Goal: Task Accomplishment & Management: Use online tool/utility

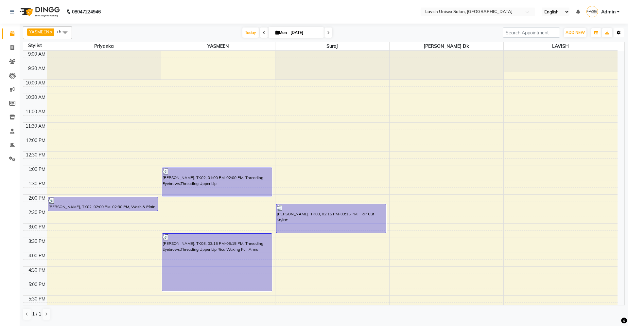
click at [618, 33] on icon "button" at bounding box center [619, 33] width 4 height 4
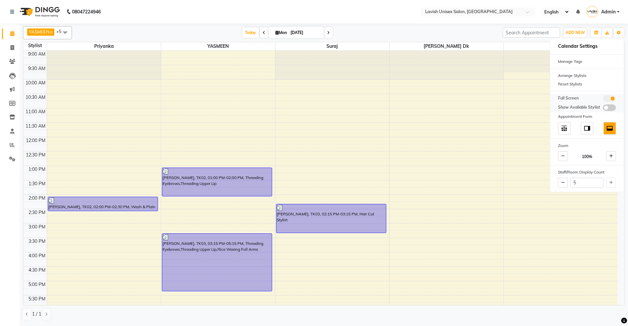
click at [614, 98] on span at bounding box center [609, 98] width 13 height 7
click at [603, 99] on input "checkbox" at bounding box center [603, 99] width 0 height 0
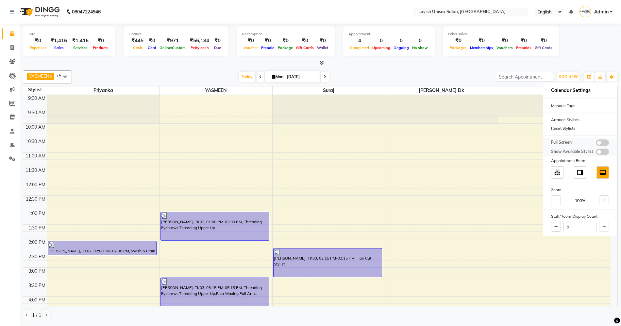
click at [600, 141] on span at bounding box center [602, 142] width 13 height 7
click at [596, 144] on input "checkbox" at bounding box center [596, 144] width 0 height 0
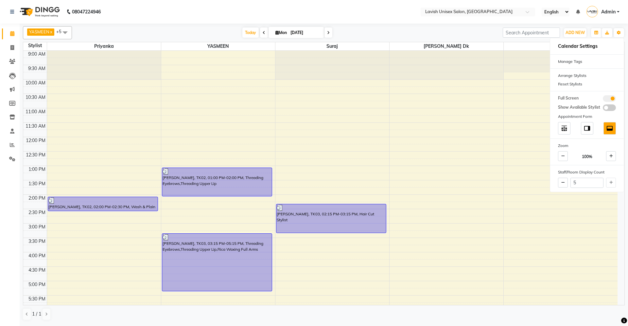
click at [364, 16] on nav "08047224946 Select Location × Lavish Unisex Salon, Aundh English ENGLISH Españo…" at bounding box center [314, 12] width 628 height 24
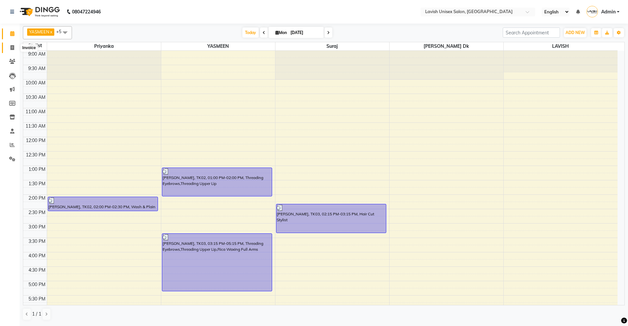
click at [12, 45] on icon at bounding box center [12, 47] width 4 height 5
select select "service"
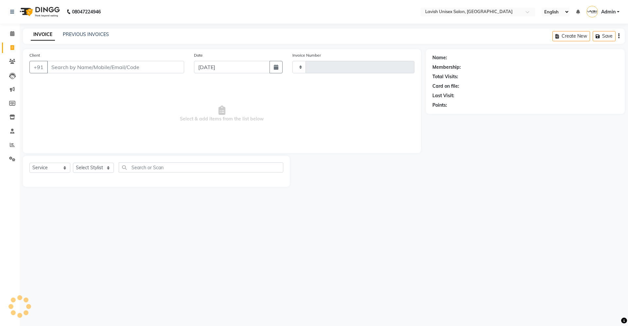
type input "0555"
select select "8"
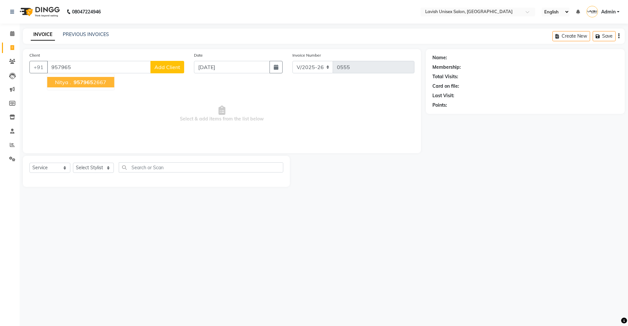
click at [84, 79] on span "957965" at bounding box center [84, 82] width 20 height 7
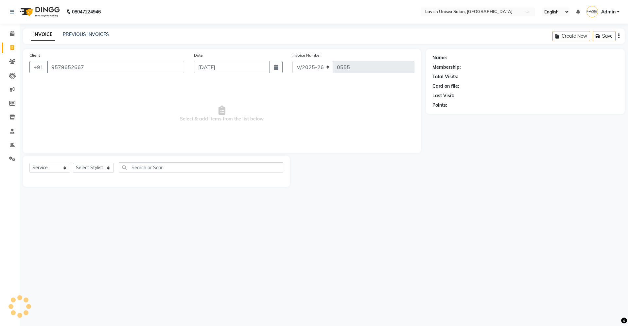
type input "9579652667"
select select "1: Object"
click at [89, 169] on select "Select Stylist [PERSON_NAME] Dk LAVISH priyanka suraj YASMEEN" at bounding box center [93, 167] width 41 height 10
select select "6248"
click at [73, 162] on select "Select Stylist [PERSON_NAME] Dk LAVISH priyanka suraj YASMEEN" at bounding box center [93, 167] width 41 height 10
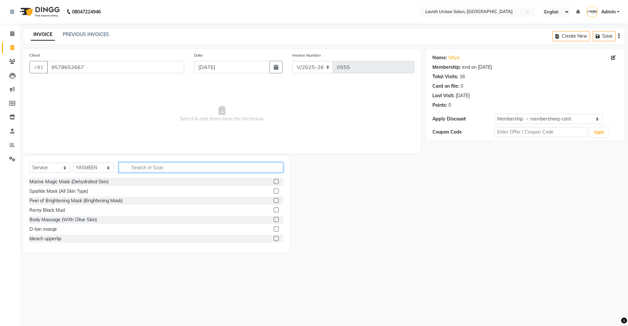
click at [171, 163] on input "text" at bounding box center [201, 167] width 164 height 10
type input "thre"
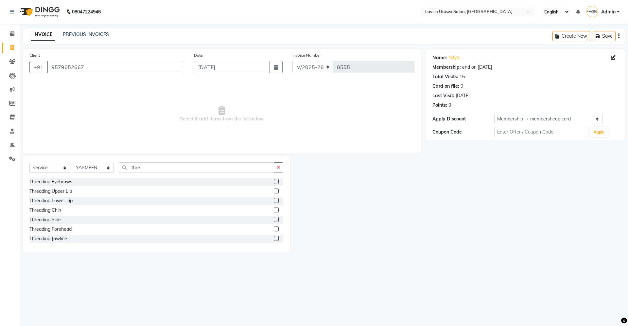
click at [274, 179] on label at bounding box center [276, 181] width 5 height 5
click at [274, 179] on input "checkbox" at bounding box center [276, 181] width 4 height 4
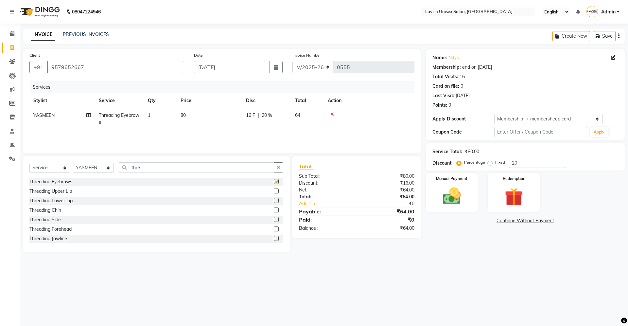
checkbox input "false"
click at [274, 190] on label at bounding box center [276, 190] width 5 height 5
click at [274, 190] on input "checkbox" at bounding box center [276, 191] width 4 height 4
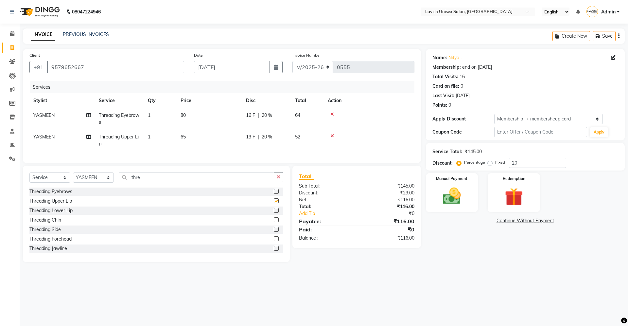
checkbox input "false"
click at [274, 222] on label at bounding box center [276, 219] width 5 height 5
click at [274, 222] on input "checkbox" at bounding box center [276, 220] width 4 height 4
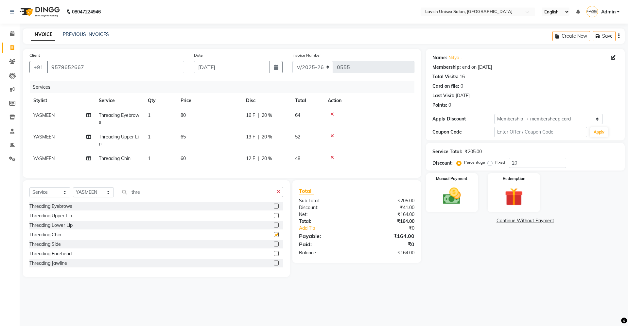
checkbox input "false"
click at [274, 256] on label at bounding box center [276, 253] width 5 height 5
click at [274, 256] on input "checkbox" at bounding box center [276, 253] width 4 height 4
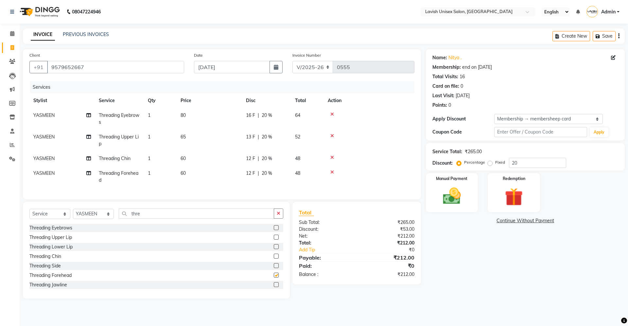
checkbox input "false"
click at [566, 167] on input "20" at bounding box center [537, 163] width 57 height 10
type input "2"
click at [186, 156] on td "60" at bounding box center [209, 158] width 65 height 15
select select "6248"
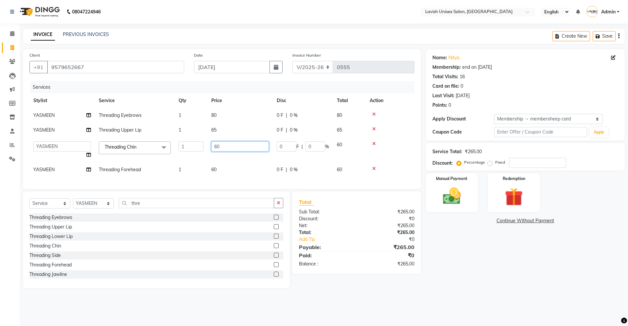
click at [223, 148] on input "60" at bounding box center [240, 146] width 58 height 10
type input "65"
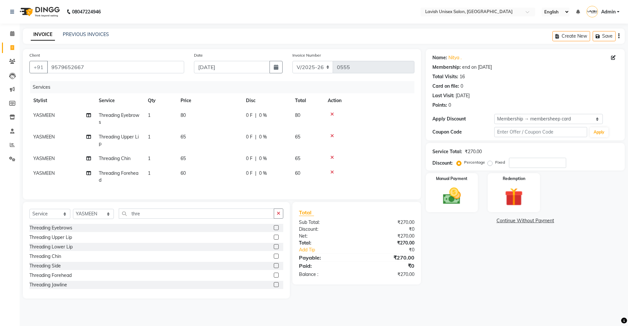
click at [445, 271] on div "Name: [PERSON_NAME] . Membership: end on [DATE] Total Visits: 16 Card on file: …" at bounding box center [528, 173] width 204 height 249
click at [190, 174] on td "60" at bounding box center [209, 177] width 65 height 22
select select "6248"
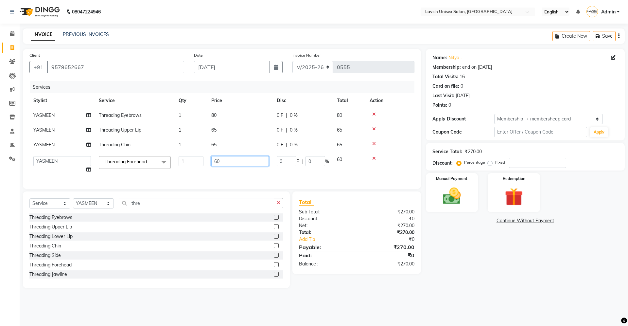
click at [228, 163] on input "60" at bounding box center [240, 161] width 58 height 10
type input "65"
click at [486, 245] on div "Name: [PERSON_NAME] . Membership: end on [DATE] Total Visits: 16 Card on file: …" at bounding box center [528, 168] width 204 height 239
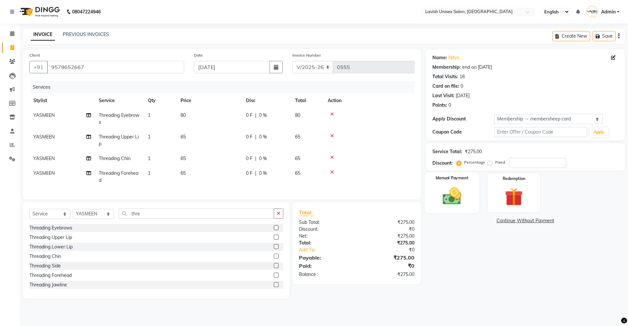
click at [437, 184] on div "Manual Payment" at bounding box center [451, 192] width 54 height 40
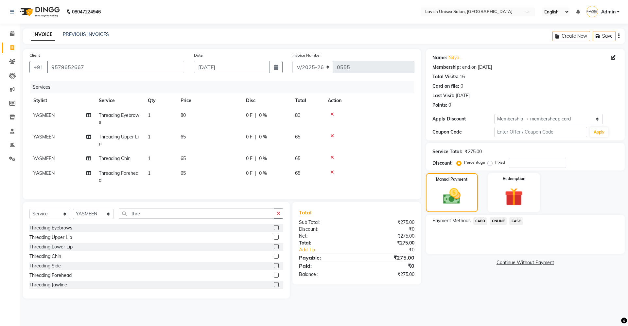
click at [500, 221] on span "ONLINE" at bounding box center [497, 221] width 17 height 8
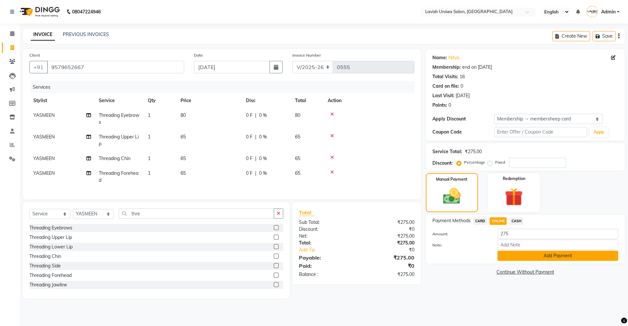
click at [505, 250] on button "Add Payment" at bounding box center [557, 255] width 121 height 10
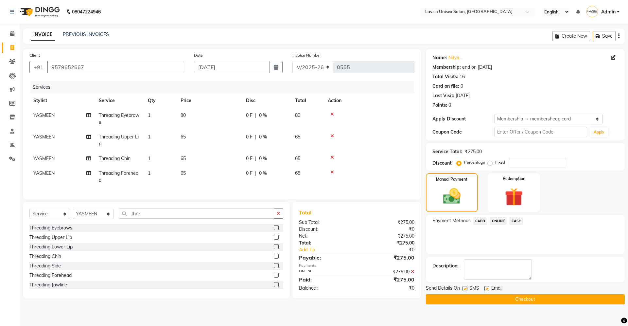
click at [511, 297] on button "Checkout" at bounding box center [525, 299] width 199 height 10
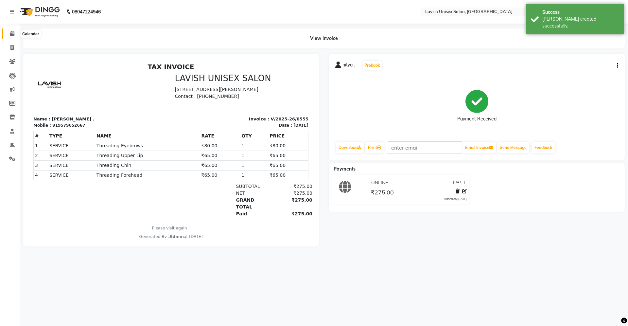
click at [12, 37] on span at bounding box center [12, 34] width 11 height 8
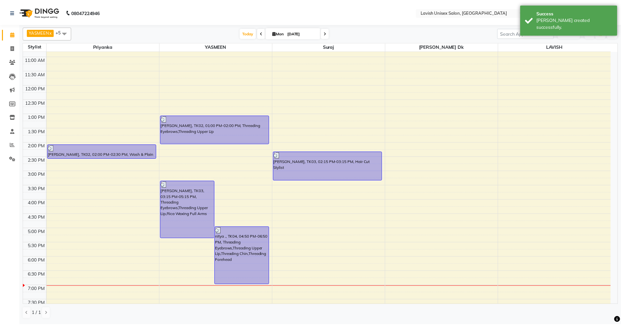
scroll to position [155, 0]
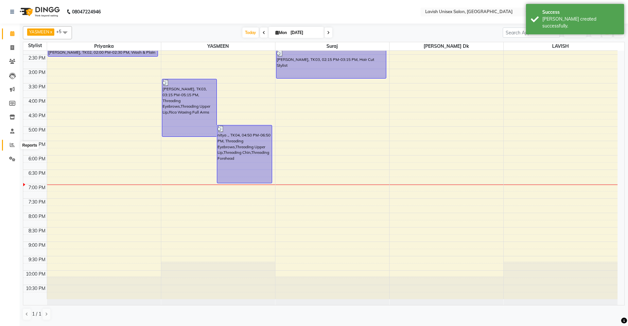
click at [9, 143] on span at bounding box center [12, 145] width 11 height 8
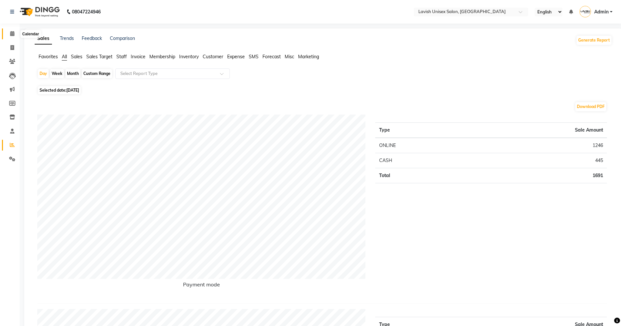
click at [15, 32] on span at bounding box center [12, 34] width 11 height 8
